Goal: Check status

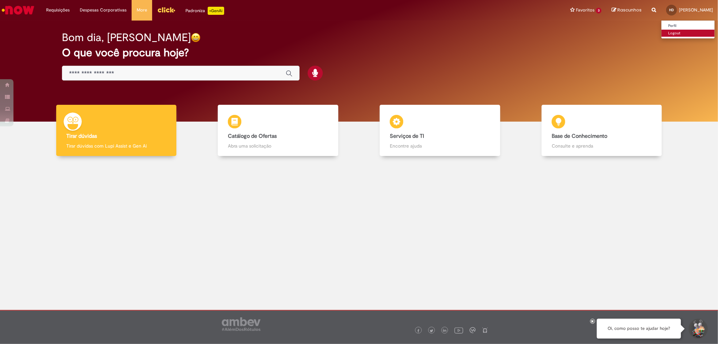
click at [674, 36] on link "Logout" at bounding box center [687, 33] width 53 height 7
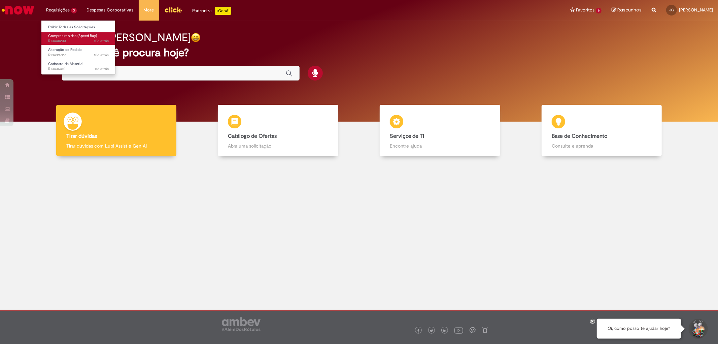
click at [78, 35] on span "Compras rápidas (Speed Buy)" at bounding box center [72, 35] width 49 height 5
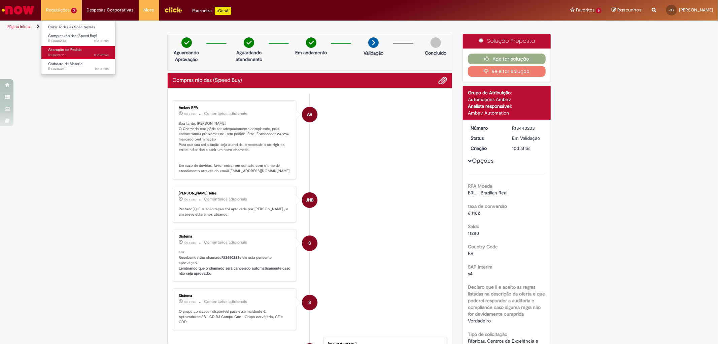
click at [75, 52] on link "Alteração de Pedido 10d atrás 10 dias atrás R13439727" at bounding box center [78, 52] width 74 height 12
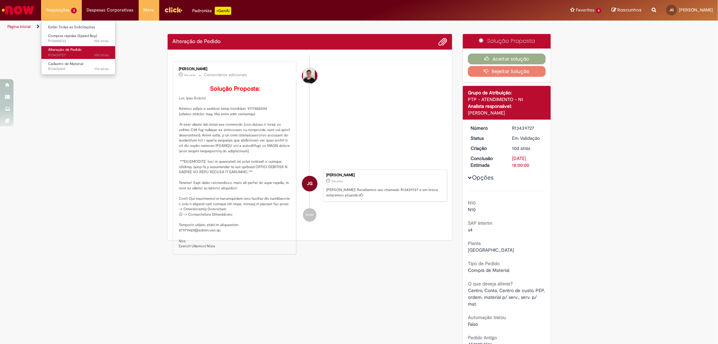
click at [82, 48] on link "Alteração de Pedido 10d atrás 10 dias atrás R13439727" at bounding box center [78, 52] width 74 height 12
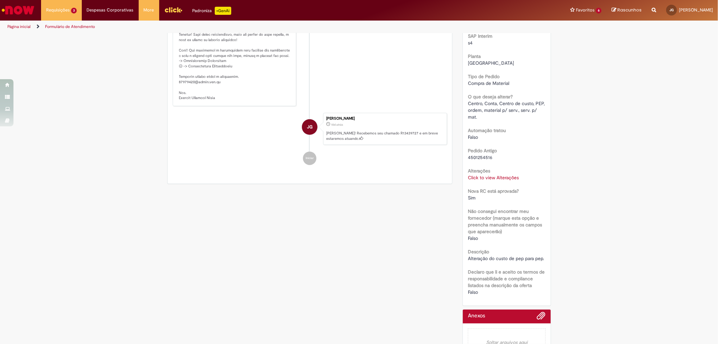
scroll to position [149, 0]
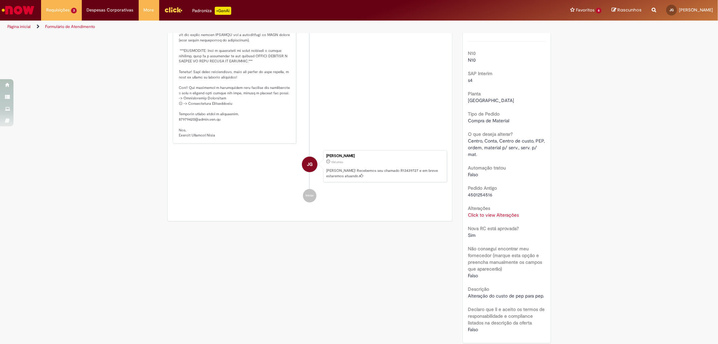
click at [19, 10] on img "Ir para a Homepage" at bounding box center [18, 9] width 35 height 13
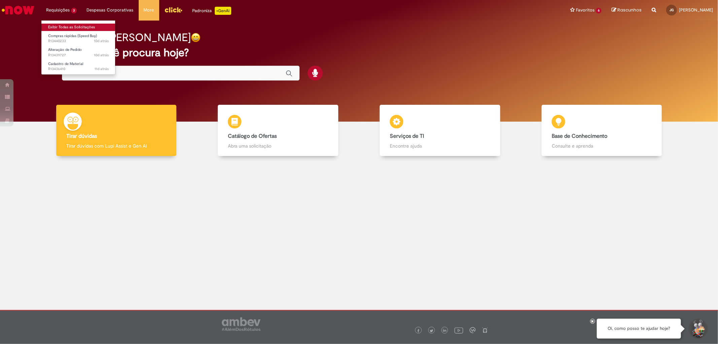
click at [65, 24] on link "Exibir Todas as Solicitações" at bounding box center [78, 27] width 74 height 7
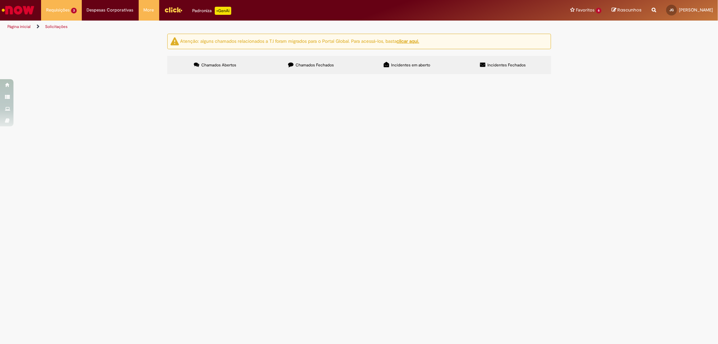
click at [312, 62] on label "Chamados Fechados" at bounding box center [311, 65] width 96 height 18
drag, startPoint x: 209, startPoint y: 126, endPoint x: 201, endPoint y: 126, distance: 8.8
click at [0, 0] on span "Compras rápidas (Speed Buy)" at bounding box center [0, 0] width 0 height 0
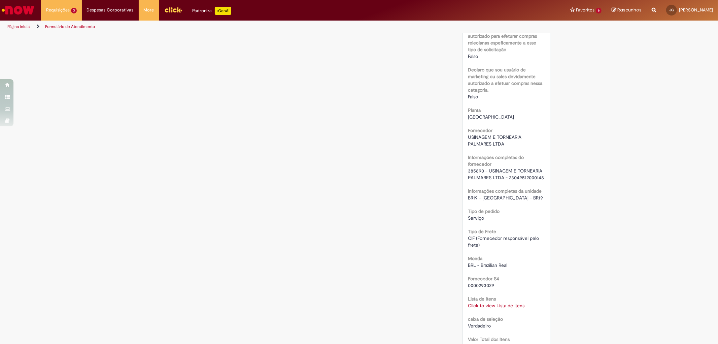
scroll to position [486, 0]
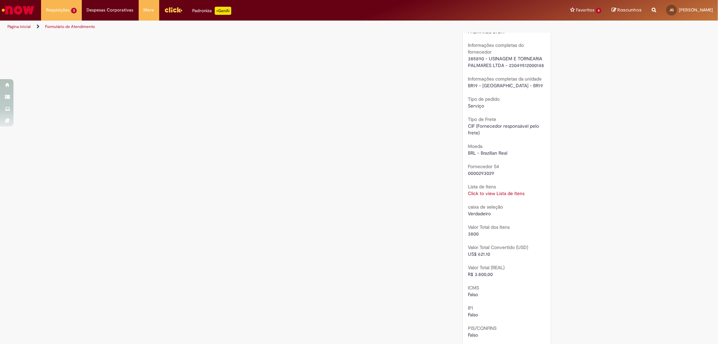
click at [504, 191] on link "Click to view Lista de Itens" at bounding box center [496, 193] width 57 height 6
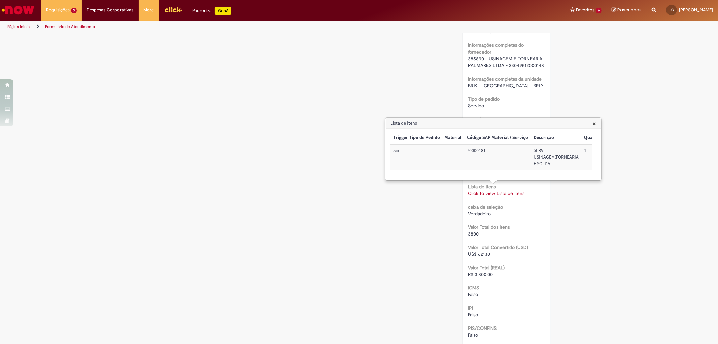
scroll to position [0, 176]
click at [661, 201] on div "Verificar Código de Barras Aguardando Aprovação Aguardando atendimento Cancelad…" at bounding box center [359, 54] width 718 height 1012
click at [596, 122] on span "×" at bounding box center [594, 123] width 4 height 9
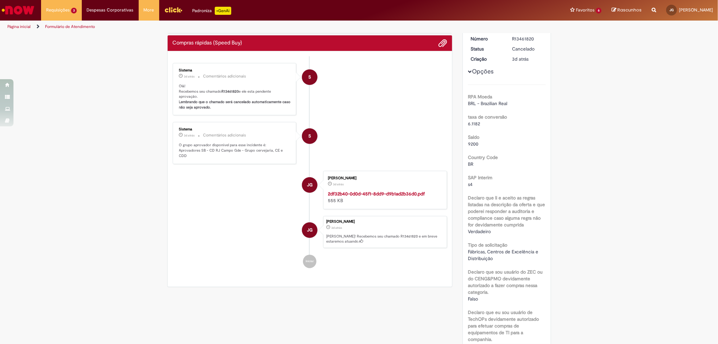
scroll to position [0, 0]
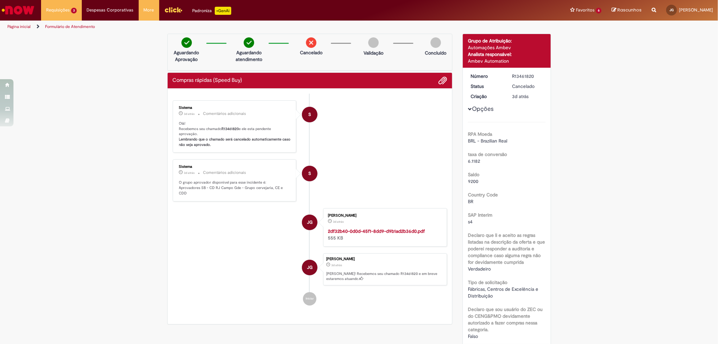
click at [308, 41] on img at bounding box center [311, 42] width 10 height 10
